Goal: Book appointment/travel/reservation

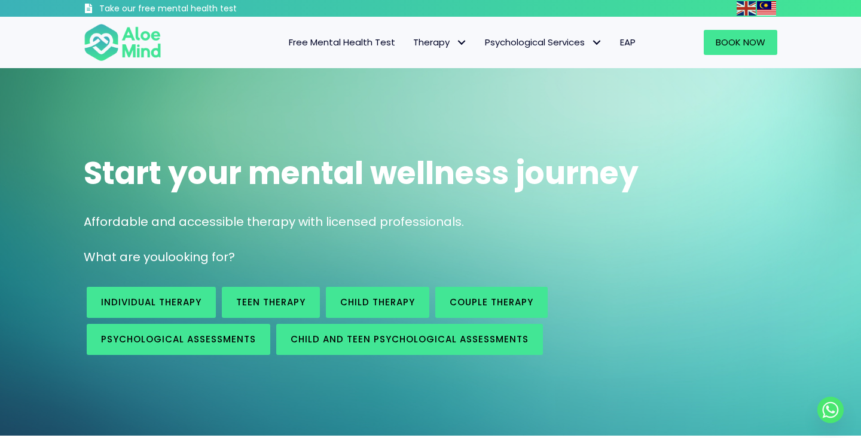
click at [770, 5] on img at bounding box center [766, 8] width 19 height 14
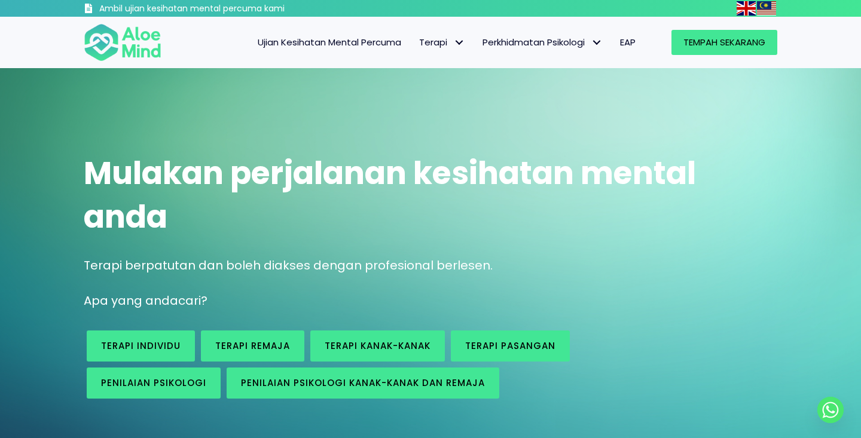
click at [739, 9] on img at bounding box center [745, 8] width 19 height 14
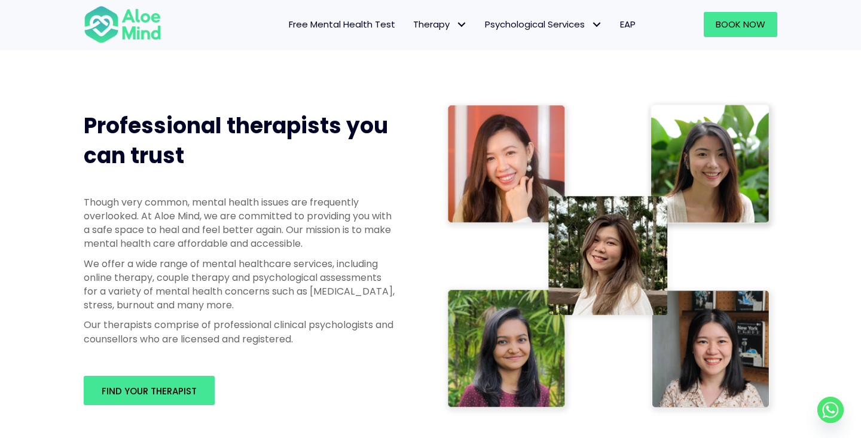
scroll to position [542, 0]
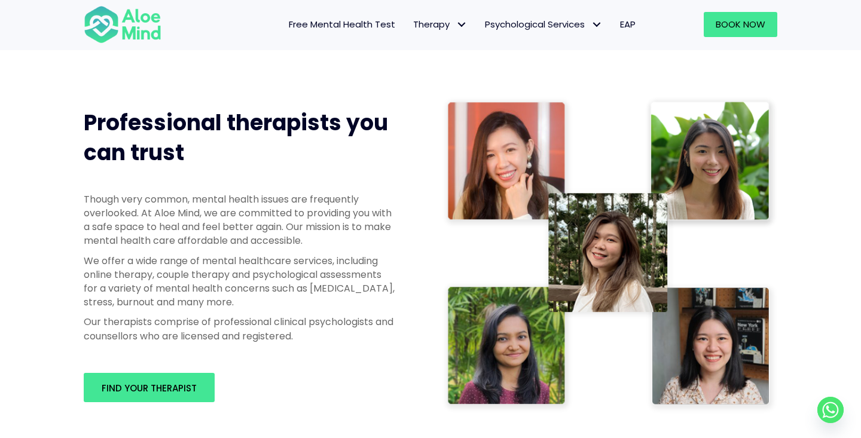
click at [515, 369] on img at bounding box center [609, 254] width 335 height 317
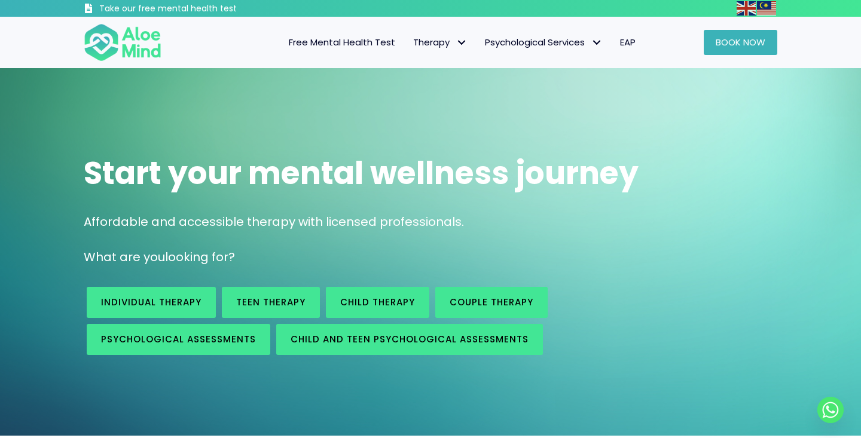
click at [739, 42] on span "Book Now" at bounding box center [740, 42] width 50 height 13
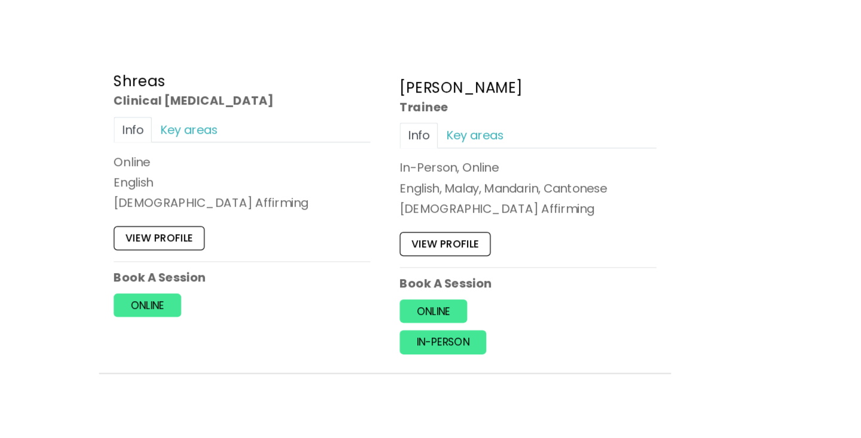
scroll to position [5138, 0]
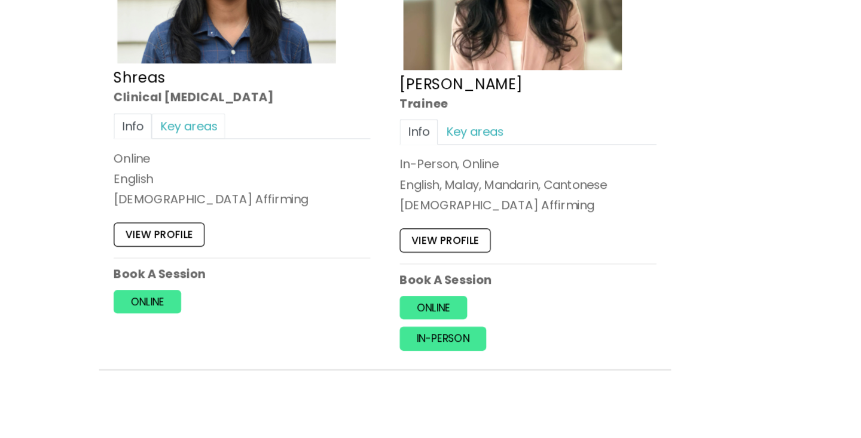
click at [163, 173] on link "Key areas" at bounding box center [154, 183] width 60 height 21
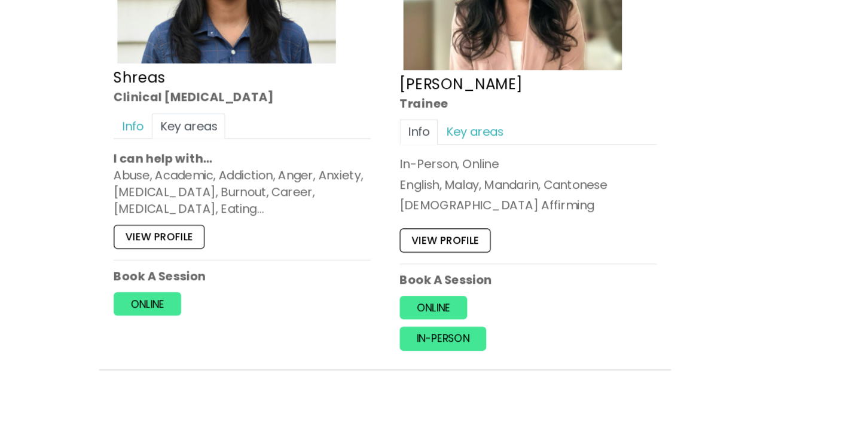
click at [131, 265] on link "View profile" at bounding box center [130, 274] width 74 height 19
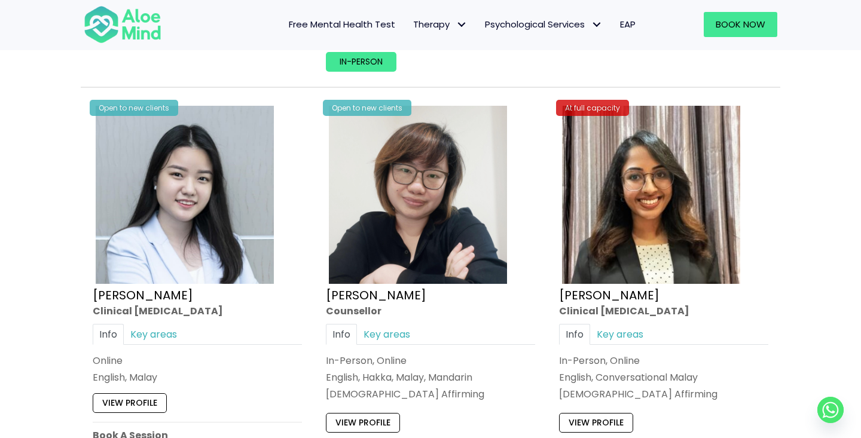
scroll to position [3673, 0]
click at [572, 289] on link "Anita" at bounding box center [609, 294] width 100 height 17
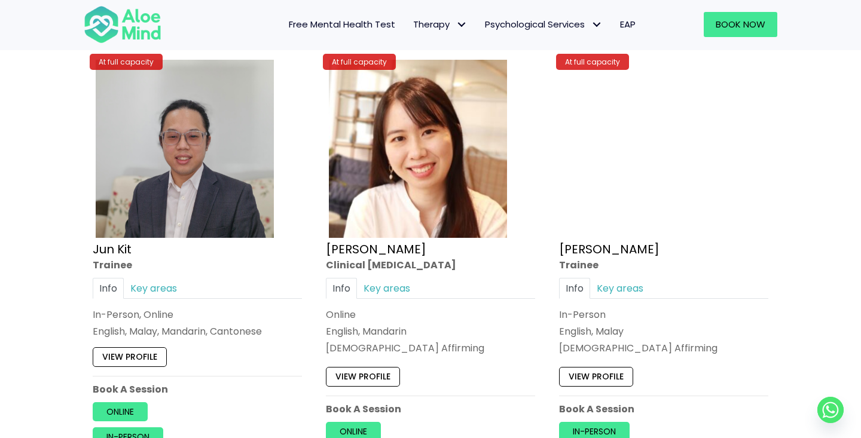
scroll to position [4607, 0]
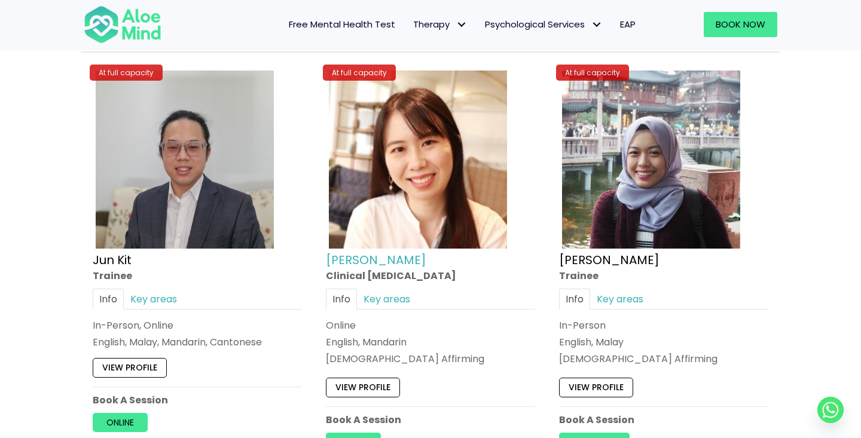
click at [355, 251] on link "[PERSON_NAME]" at bounding box center [376, 259] width 100 height 17
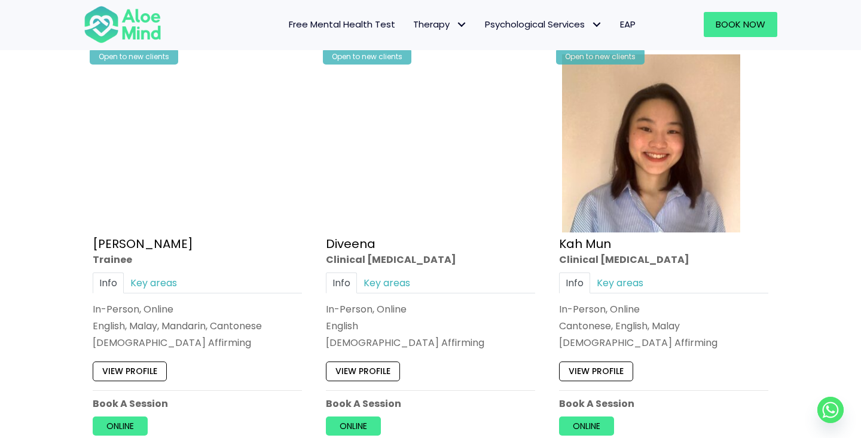
scroll to position [617, 0]
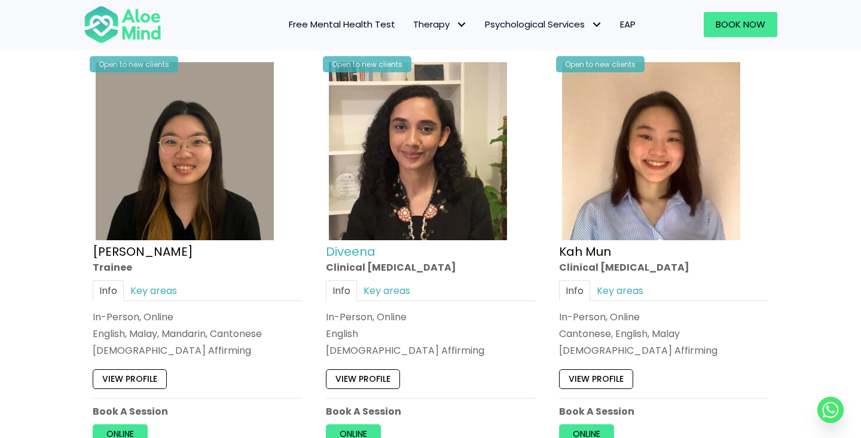
click at [340, 249] on link "Diveena" at bounding box center [351, 251] width 50 height 17
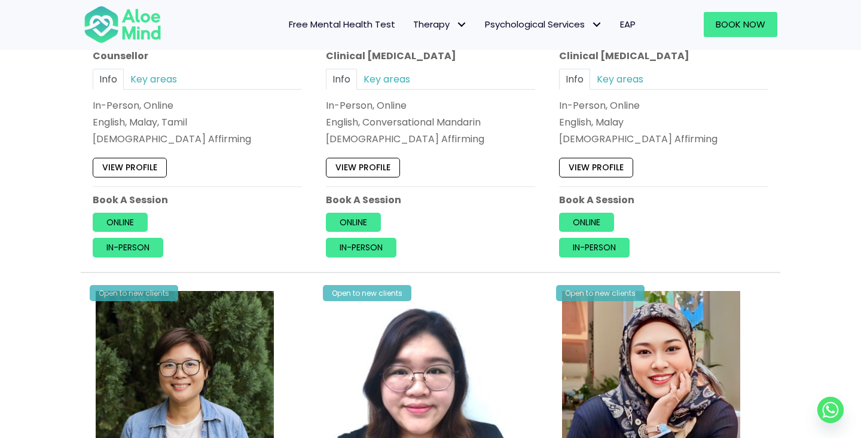
scroll to position [3036, 0]
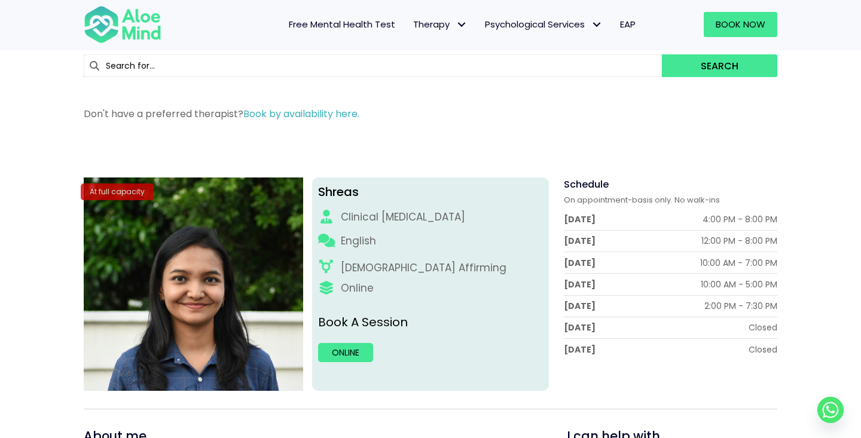
scroll to position [52, 0]
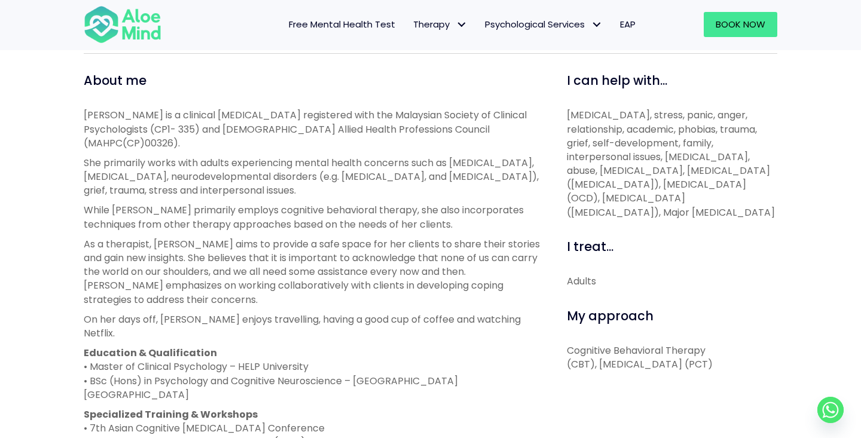
scroll to position [401, 0]
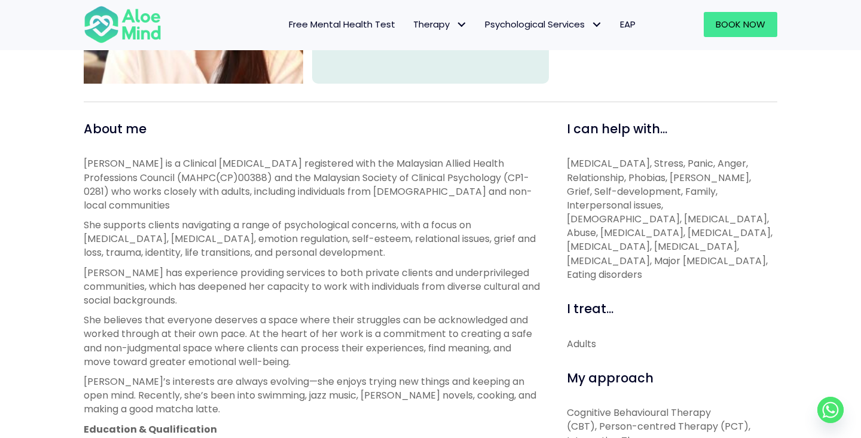
scroll to position [350, 0]
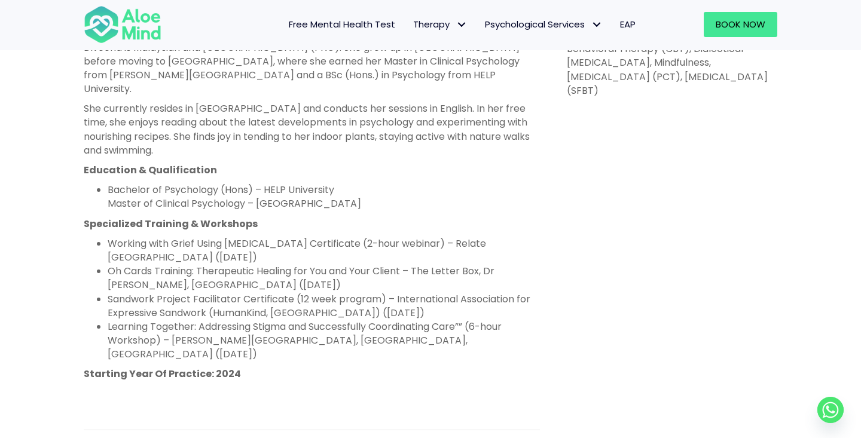
scroll to position [720, 0]
